Goal: Find specific page/section: Find specific page/section

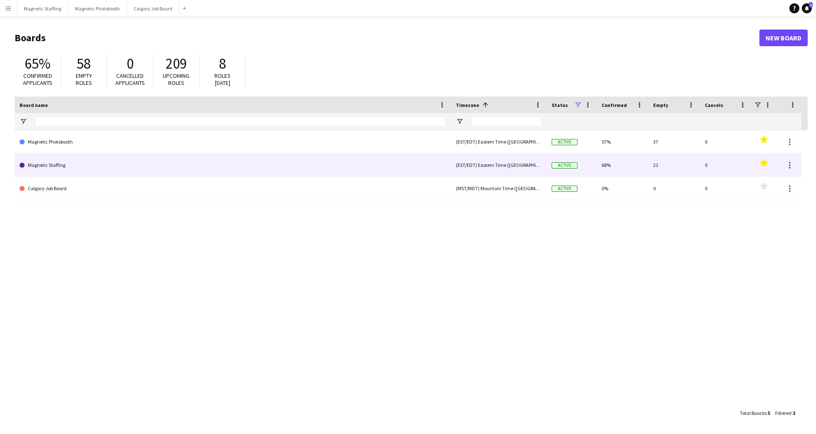
click at [122, 174] on link "Magnetic Staffing" at bounding box center [233, 165] width 426 height 23
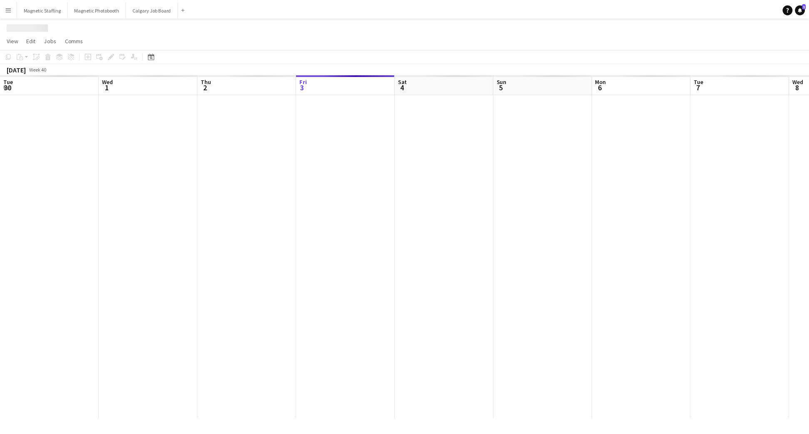
scroll to position [0, 199]
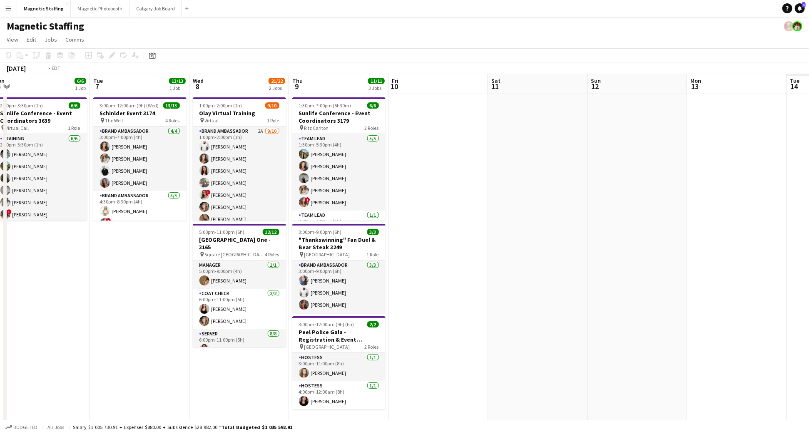
drag, startPoint x: 305, startPoint y: 299, endPoint x: 119, endPoint y: 291, distance: 185.5
click at [119, 292] on app-calendar-viewport "Fri 3 6/6 1 Job Sat 4 13/13 2 Jobs Sun 5 9/9 3 Jobs Mon 6 6/6 1 Job Tue 7 13/13…" at bounding box center [404, 270] width 809 height 392
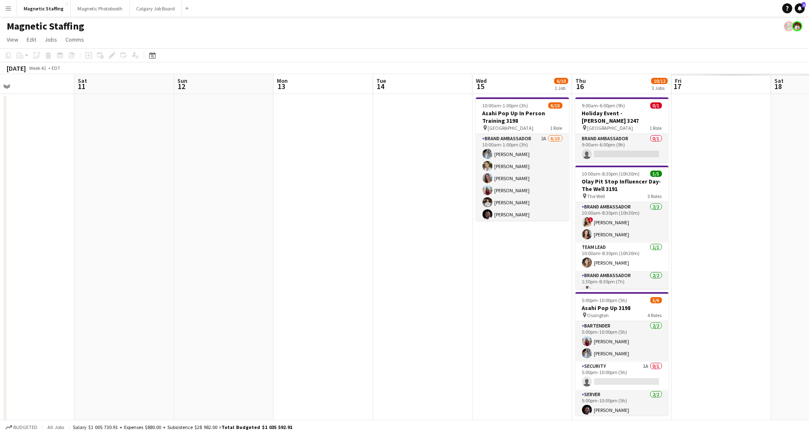
drag, startPoint x: 495, startPoint y: 251, endPoint x: 156, endPoint y: 255, distance: 338.5
click at [156, 255] on app-calendar-viewport "Wed 8 21/22 2 Jobs Thu 9 11/11 3 Jobs Fri 10 Sat 11 Sun 12 Mon 13 Tue 14 Wed 15…" at bounding box center [404, 272] width 809 height 397
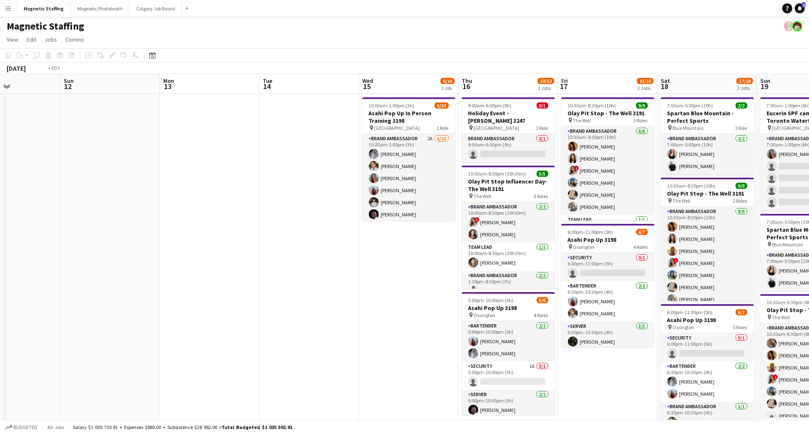
drag, startPoint x: 458, startPoint y: 289, endPoint x: -17, endPoint y: 277, distance: 474.8
click at [0, 277] on html "Menu Boards Boards Boards All jobs Status Workforce Workforce My Workforce Recr…" at bounding box center [404, 309] width 809 height 618
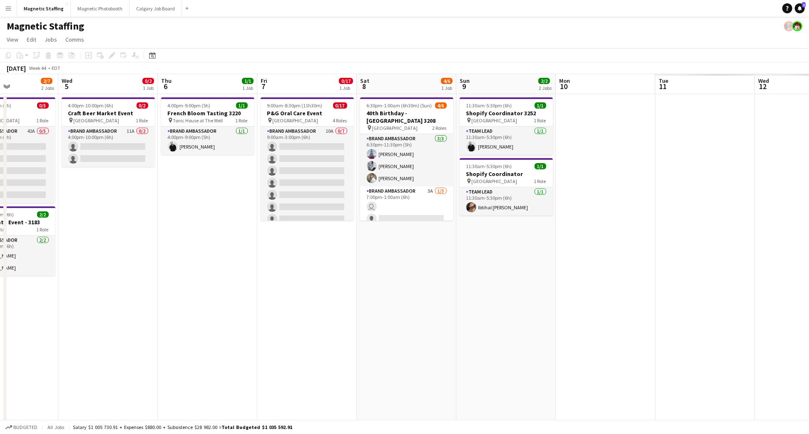
scroll to position [0, 203]
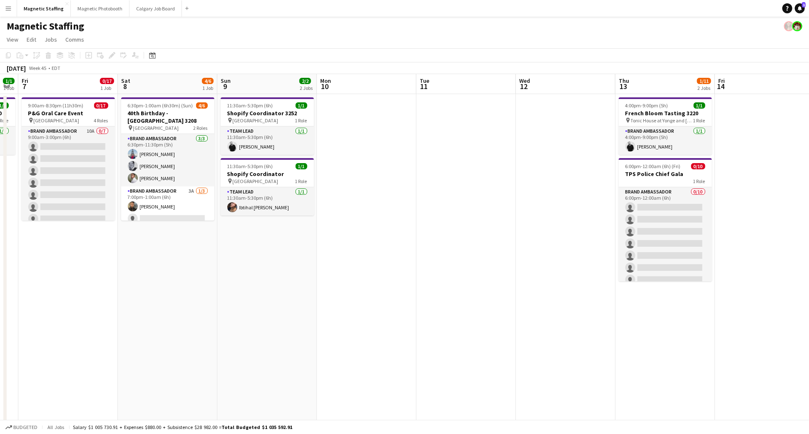
drag, startPoint x: 448, startPoint y: 292, endPoint x: 171, endPoint y: 286, distance: 276.5
click at [171, 288] on app-calendar-viewport "Tue 4 2/7 2 Jobs Wed 5 0/2 1 Job Thu 6 1/1 1 Job Fri 7 0/17 1 Job Sat 8 4/6 1 J…" at bounding box center [404, 339] width 809 height 530
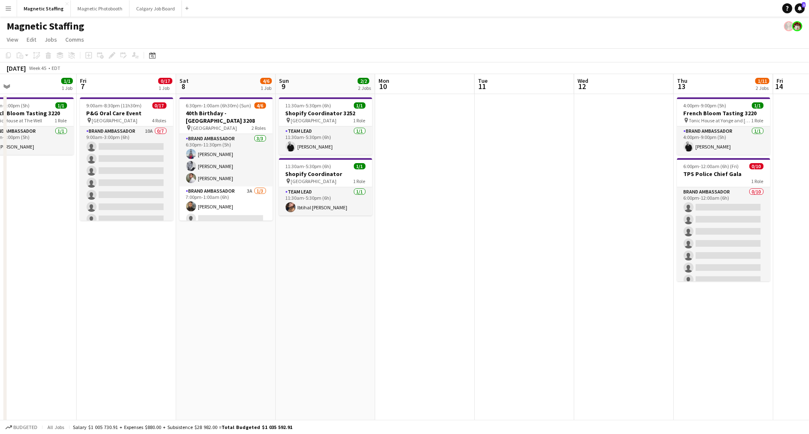
scroll to position [0, 220]
drag, startPoint x: 183, startPoint y: 262, endPoint x: 243, endPoint y: 275, distance: 61.3
click at [241, 278] on app-calendar-viewport "Tue 4 2/7 2 Jobs Wed 5 0/2 1 Job Thu 6 1/1 1 Job Fri 7 0/17 1 Job Sat 8 4/6 1 J…" at bounding box center [404, 339] width 809 height 530
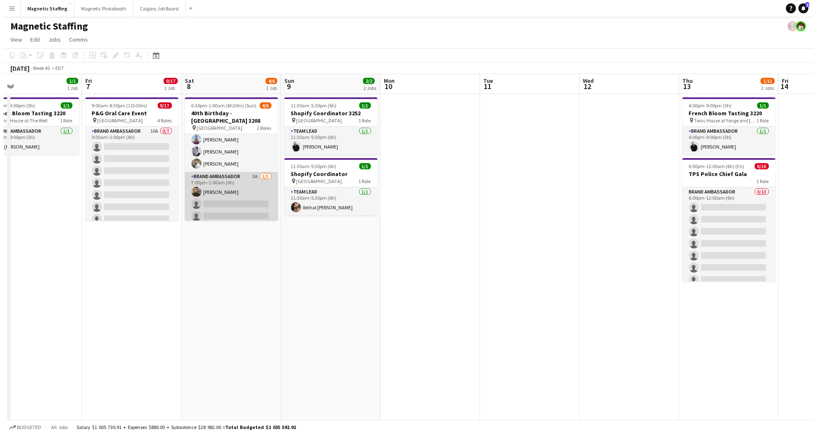
scroll to position [18, 0]
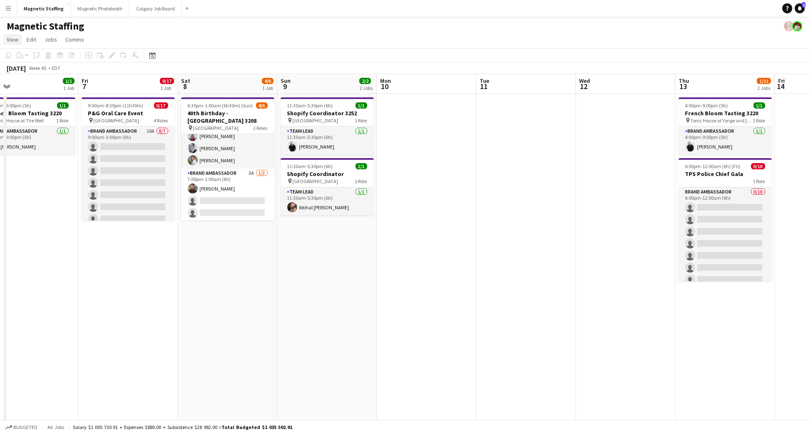
click at [15, 41] on span "View" at bounding box center [13, 39] width 12 height 7
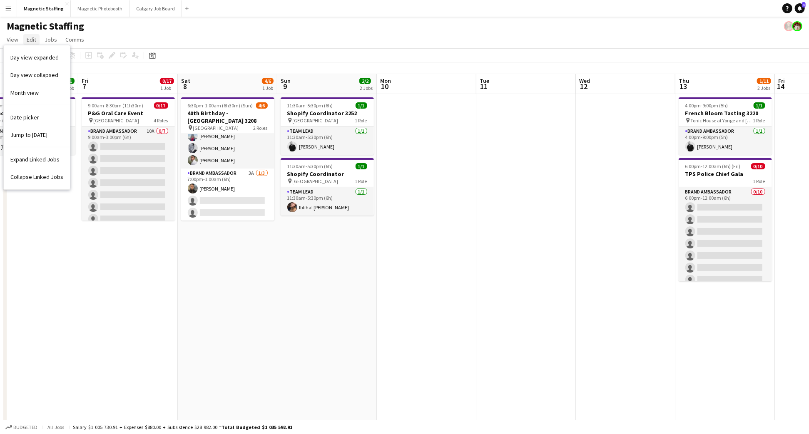
click at [33, 42] on span "Edit" at bounding box center [32, 39] width 10 height 7
click at [48, 42] on span "Jobs" at bounding box center [51, 39] width 12 height 7
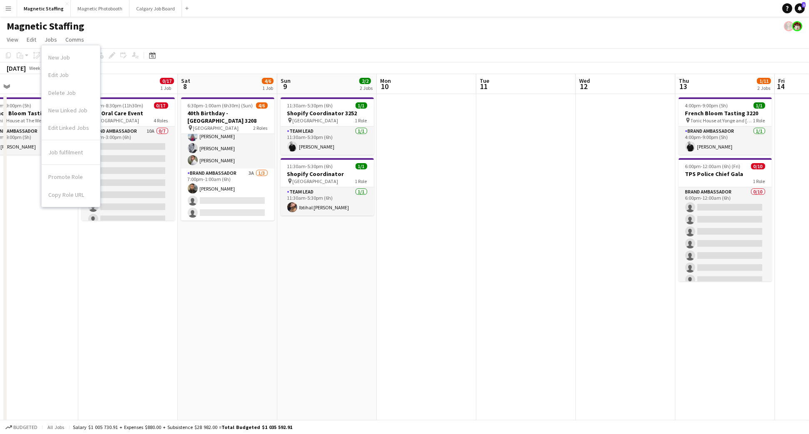
click at [100, 321] on app-date-cell "9:00am-8:30pm (11h30m) 0/17 P&G Oral Care Event pin Toronto 4 Roles Brand Ambas…" at bounding box center [128, 330] width 100 height 472
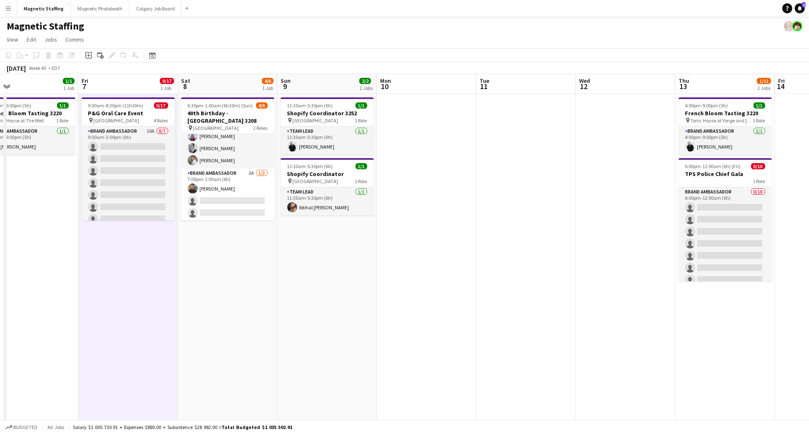
click at [100, 319] on app-date-cell "9:00am-8:30pm (11h30m) 0/17 P&G Oral Care Event pin Toronto 4 Roles Brand Ambas…" at bounding box center [128, 330] width 100 height 472
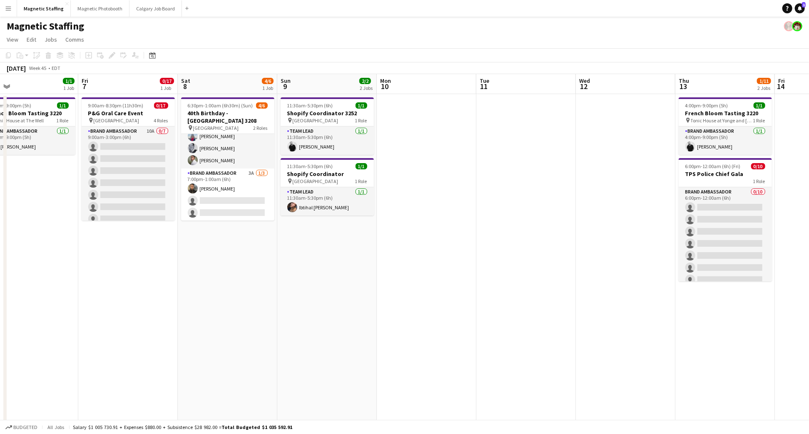
click at [8, 5] on app-icon "Menu" at bounding box center [8, 8] width 7 height 7
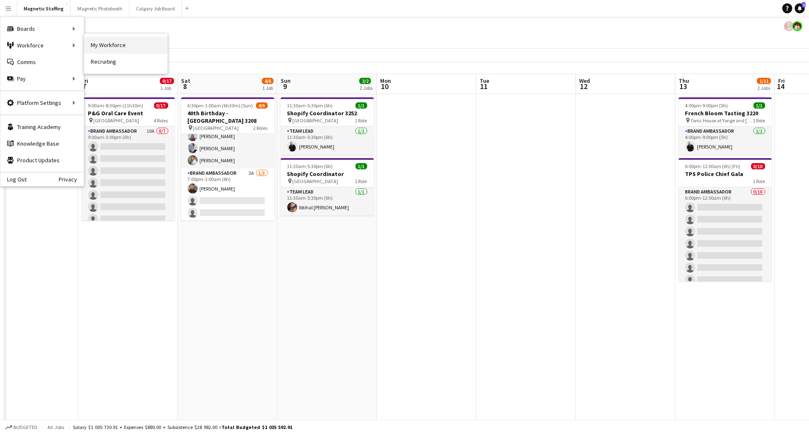
click at [114, 47] on link "My Workforce" at bounding box center [125, 45] width 83 height 17
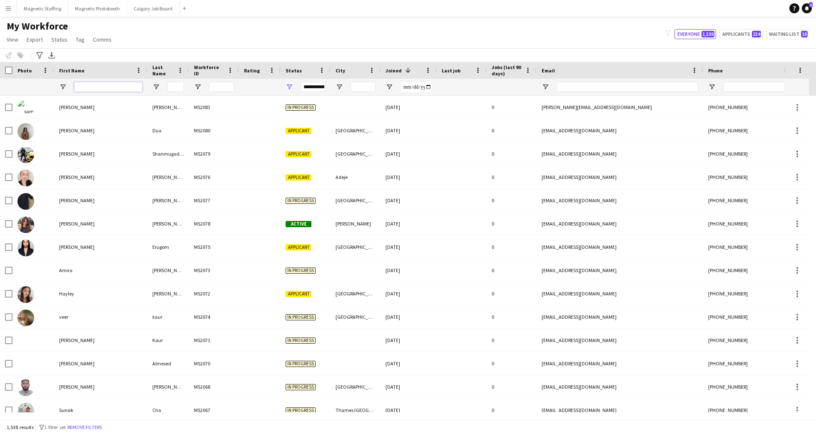
click at [126, 91] on input "First Name Filter Input" at bounding box center [108, 87] width 68 height 10
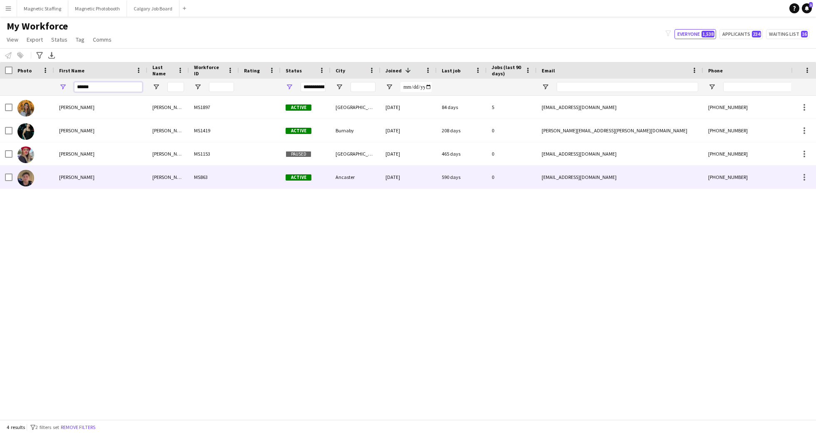
type input "******"
click at [81, 182] on div "[PERSON_NAME]" at bounding box center [100, 177] width 93 height 23
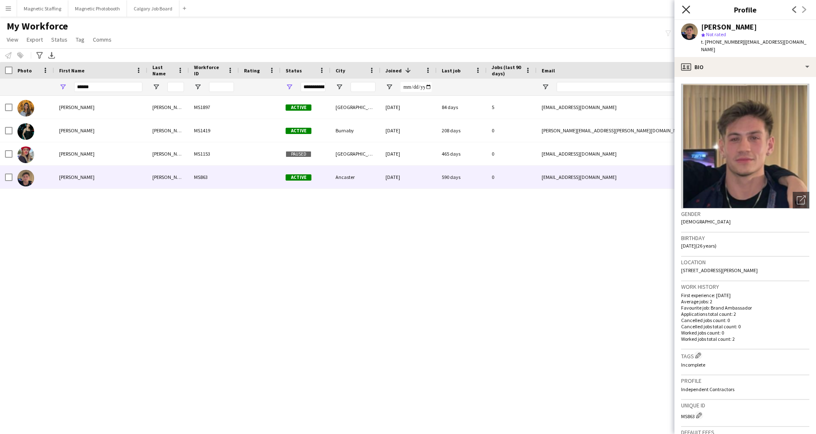
click at [685, 10] on icon at bounding box center [686, 9] width 8 height 8
